Goal: Task Accomplishment & Management: Use online tool/utility

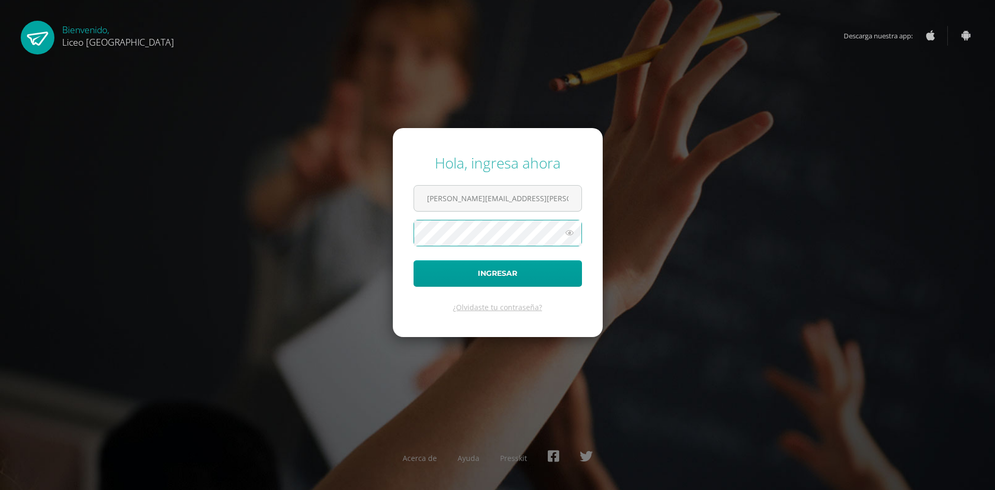
click at [414, 260] on button "Ingresar" at bounding box center [498, 273] width 168 height 26
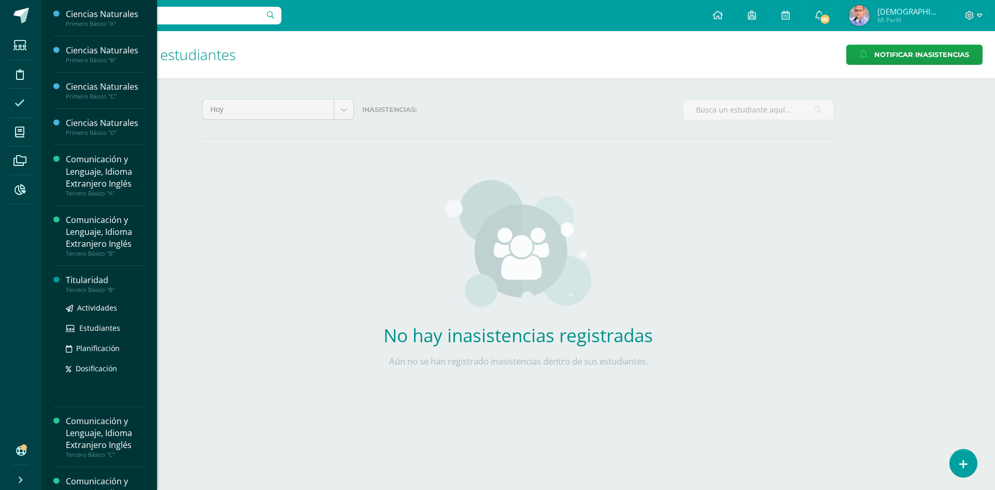
click at [101, 280] on div "Titularidad" at bounding box center [105, 280] width 79 height 12
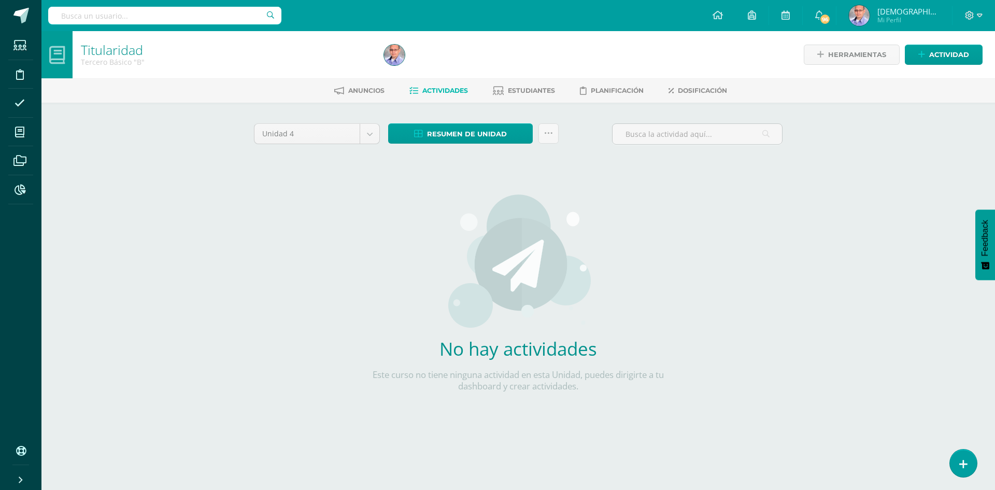
click at [961, 462] on icon at bounding box center [964, 464] width 8 height 11
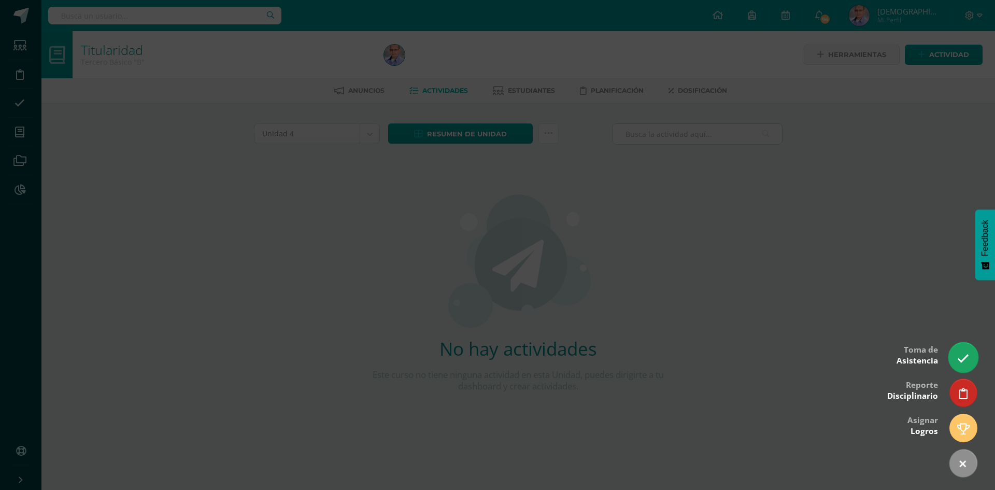
click at [964, 362] on icon at bounding box center [963, 358] width 12 height 12
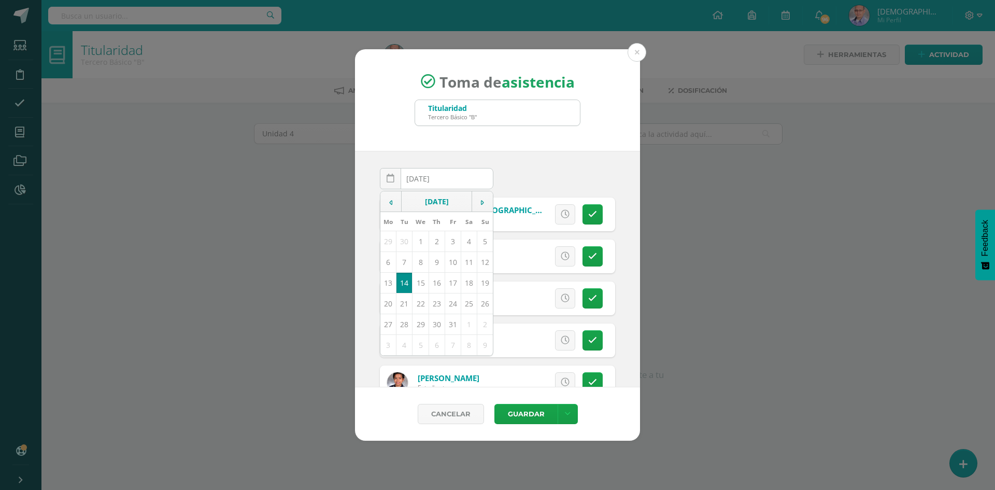
click at [622, 244] on div "2025-10-14 October, 2025 Mo Tu We Th Fr Sa Su 29 30 1 2 3 4 5 6 7 8 9 10 11 12 …" at bounding box center [497, 269] width 285 height 236
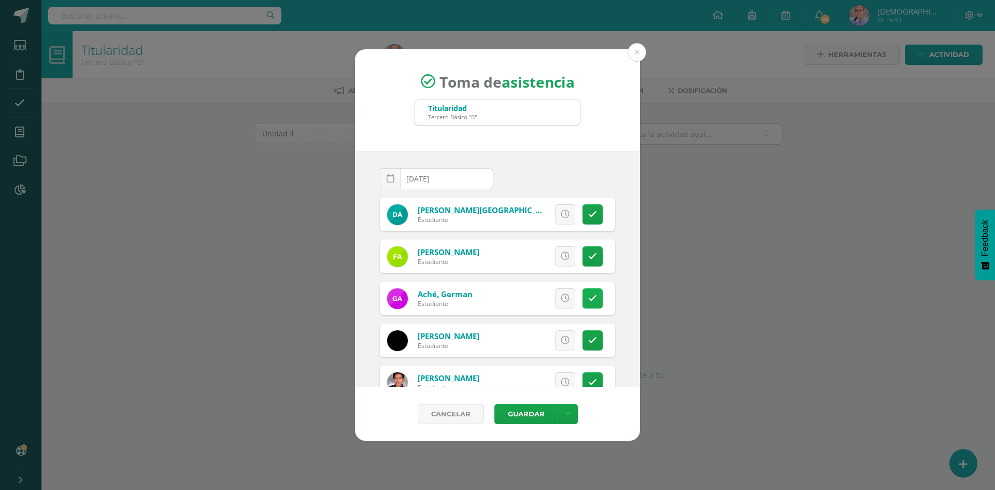
click at [589, 297] on link at bounding box center [593, 298] width 20 height 20
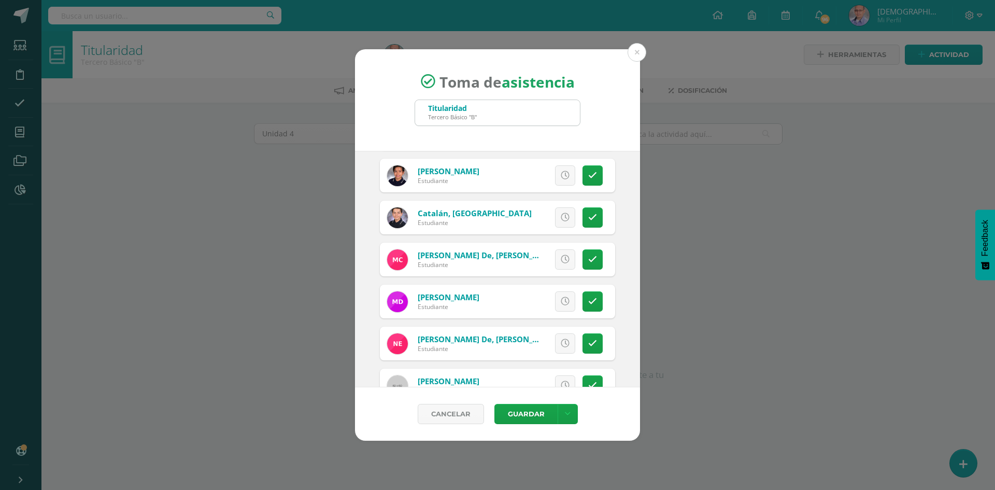
scroll to position [207, 0]
click at [589, 305] on link at bounding box center [593, 301] width 20 height 20
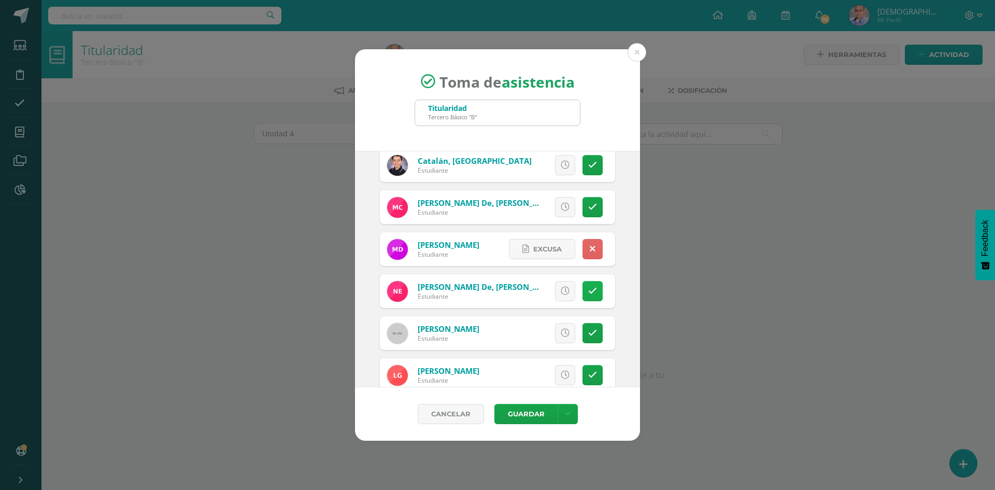
click at [588, 291] on icon at bounding box center [592, 291] width 9 height 9
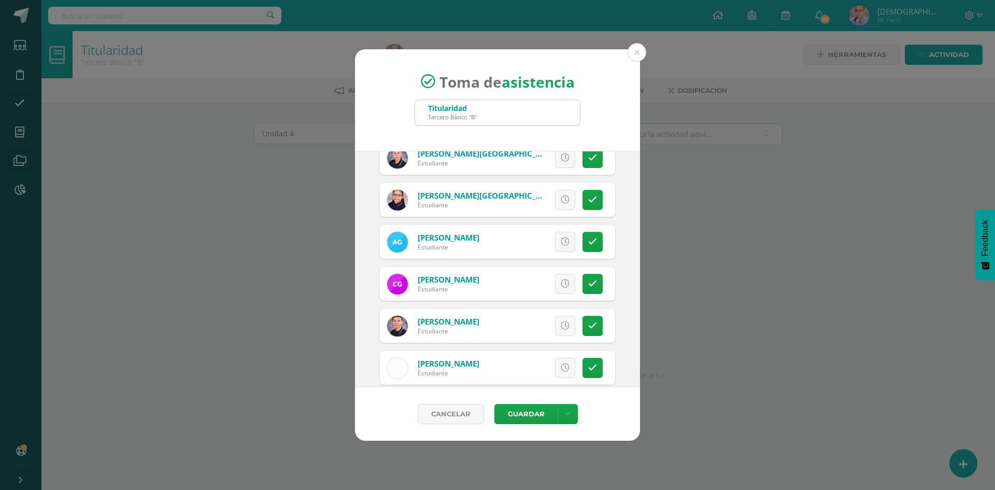
scroll to position [570, 0]
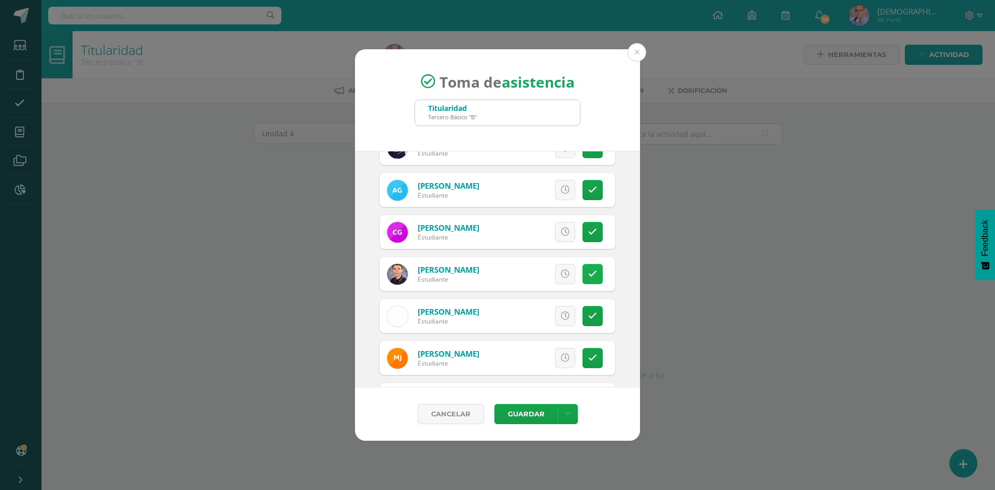
click at [588, 271] on icon at bounding box center [592, 274] width 9 height 9
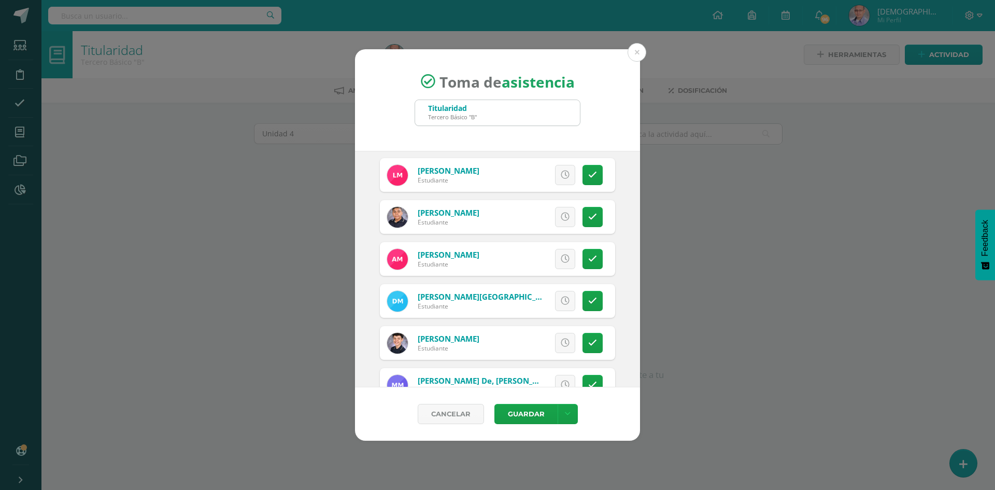
scroll to position [933, 0]
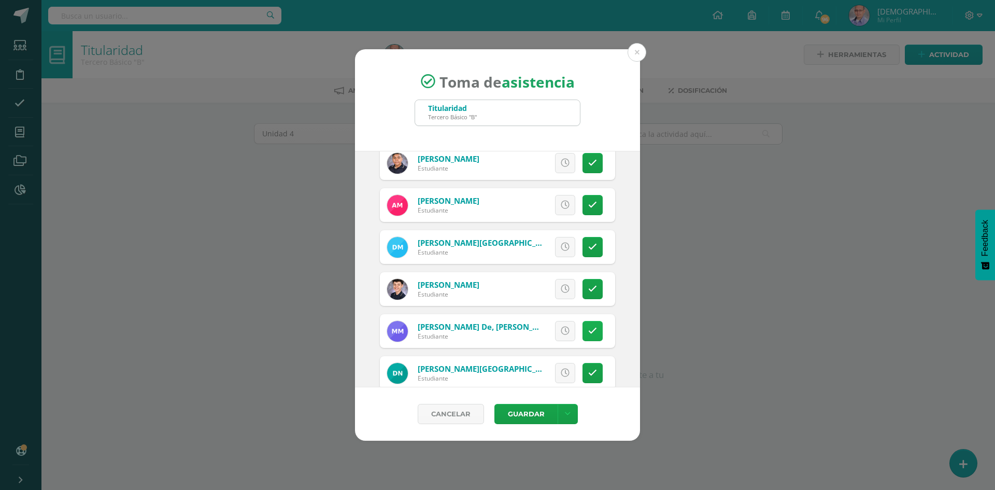
click at [588, 328] on icon at bounding box center [592, 331] width 9 height 9
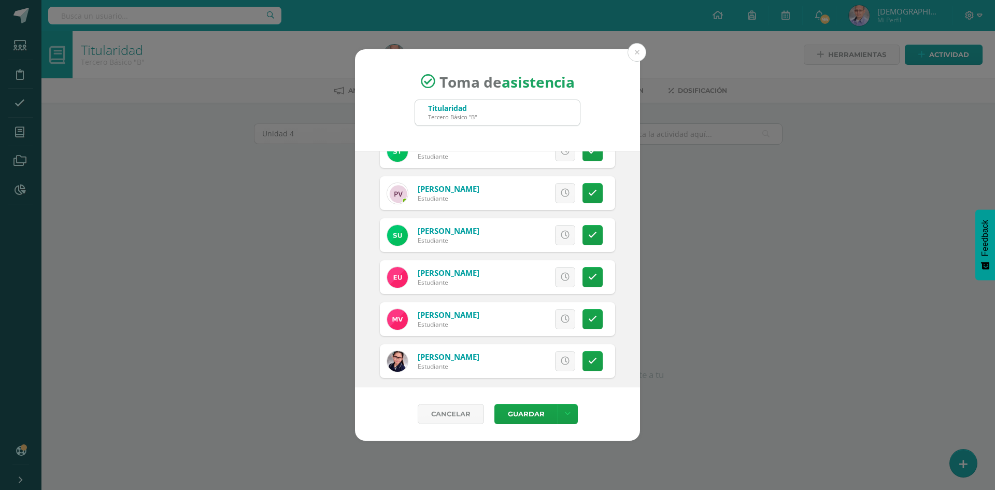
scroll to position [1667, 0]
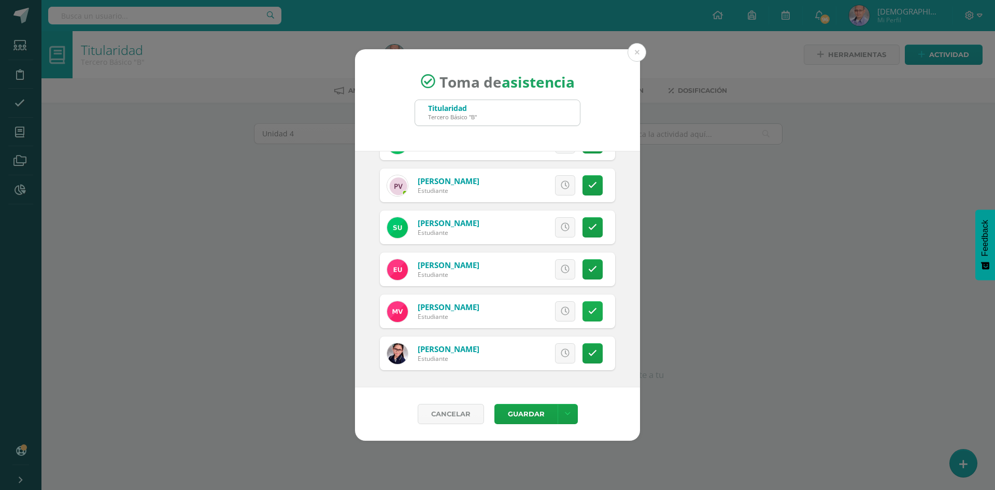
click at [588, 310] on icon at bounding box center [592, 311] width 9 height 9
click at [529, 421] on button "Guardar" at bounding box center [526, 414] width 63 height 20
